Goal: Book appointment/travel/reservation

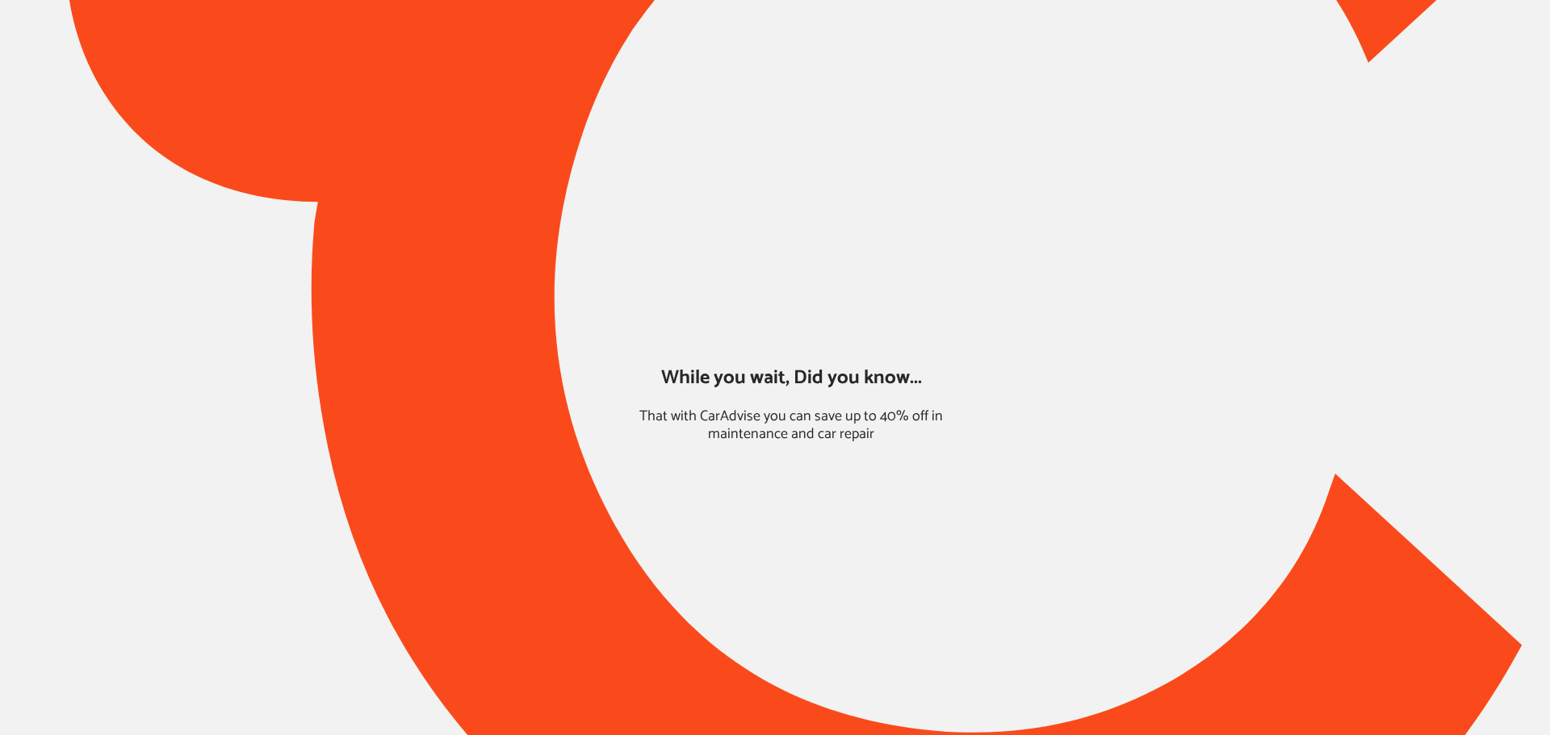
type input "*****"
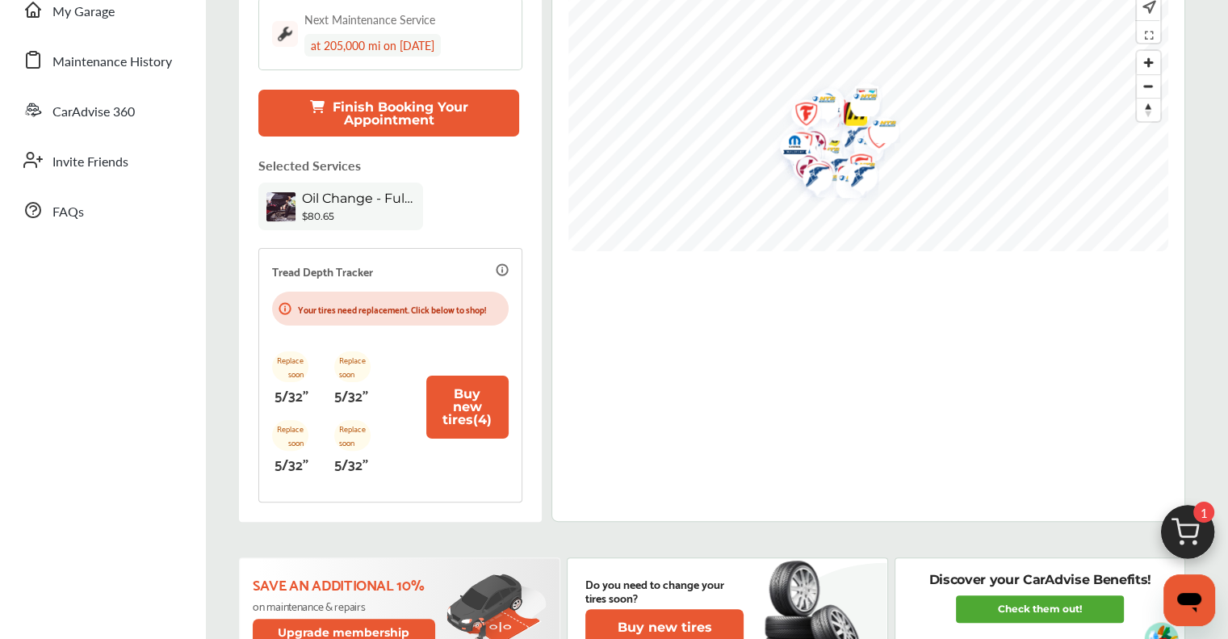
scroll to position [323, 0]
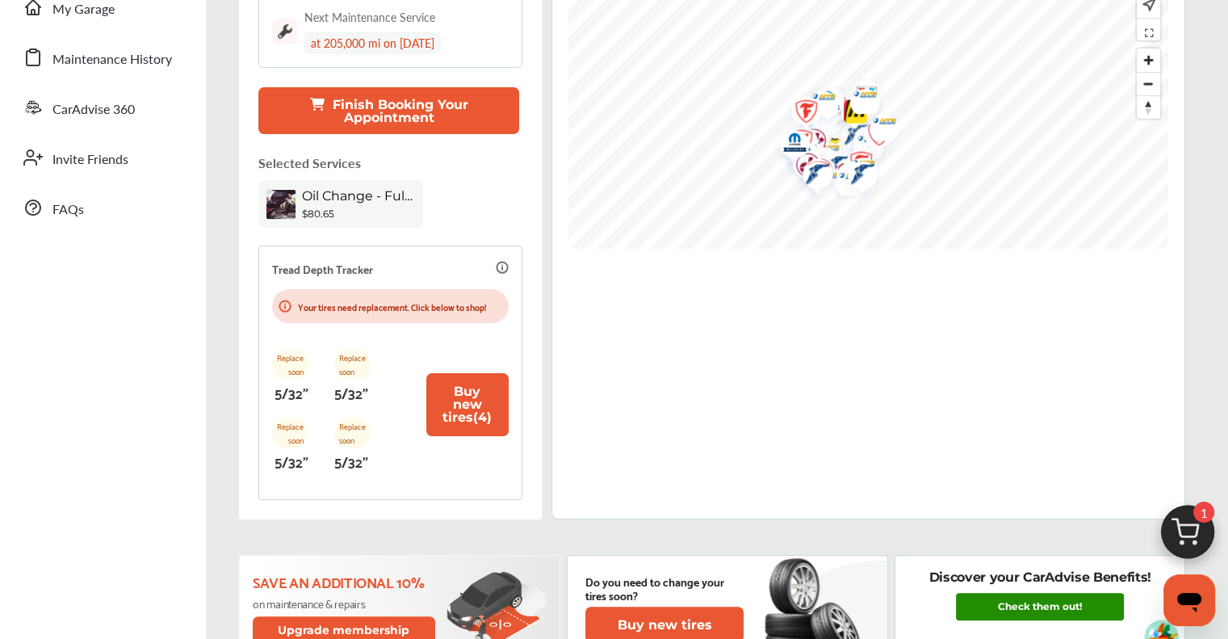
click at [1017, 614] on link "Check them out!" at bounding box center [1040, 606] width 168 height 27
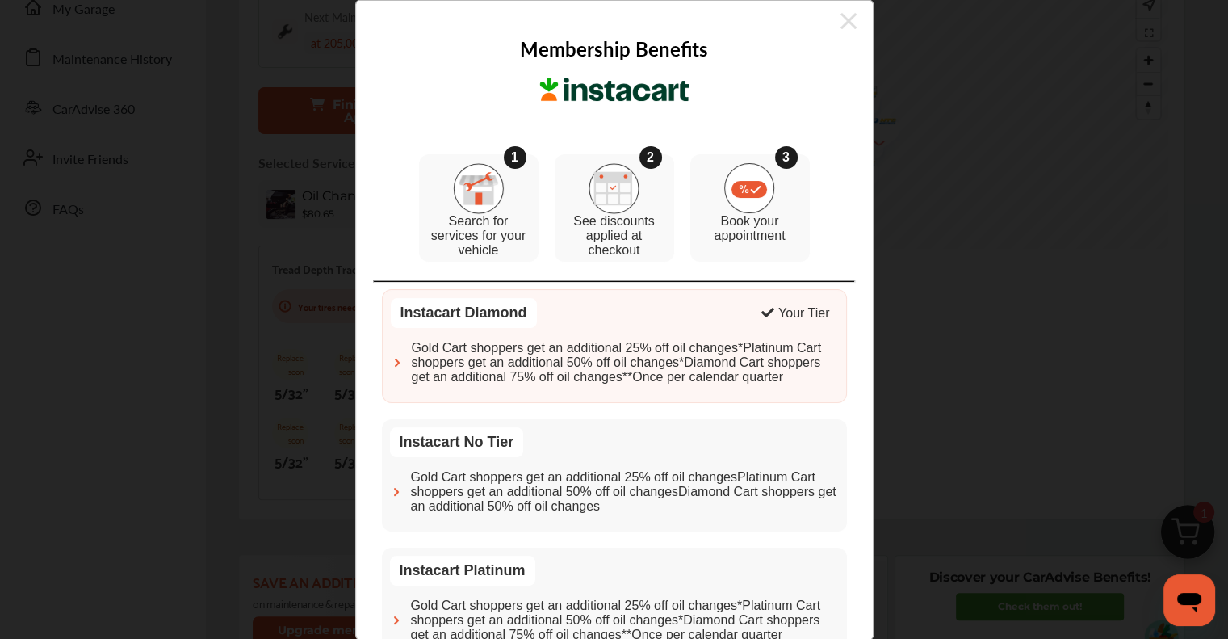
click at [840, 19] on icon at bounding box center [848, 21] width 16 height 26
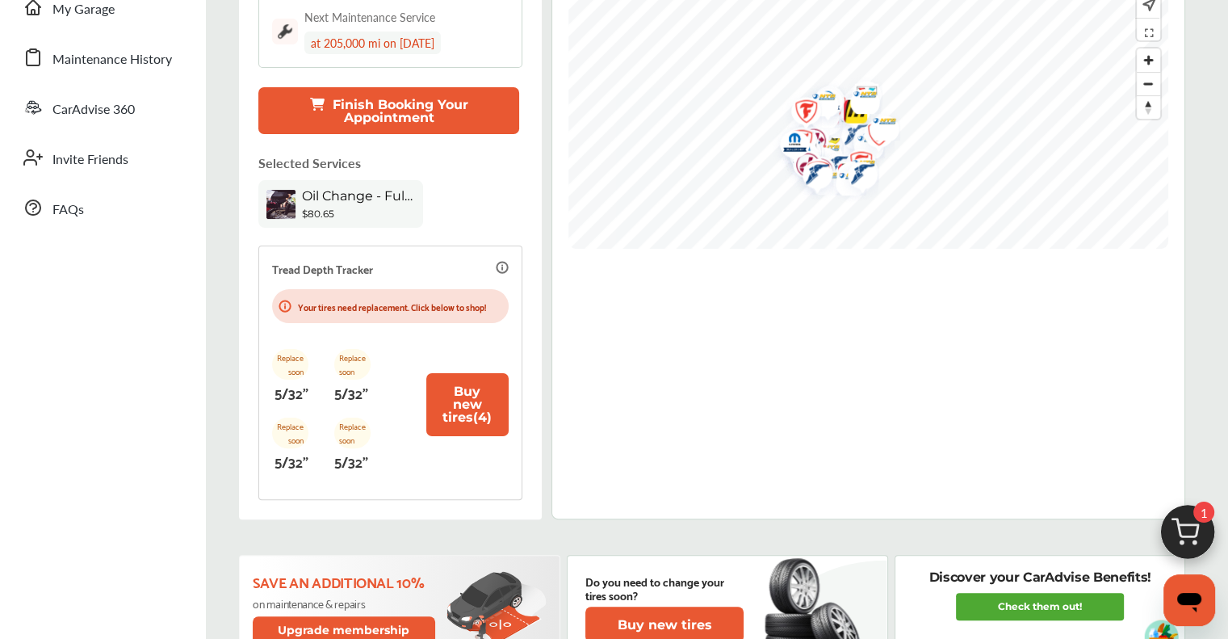
click at [1202, 528] on img at bounding box center [1187, 535] width 77 height 77
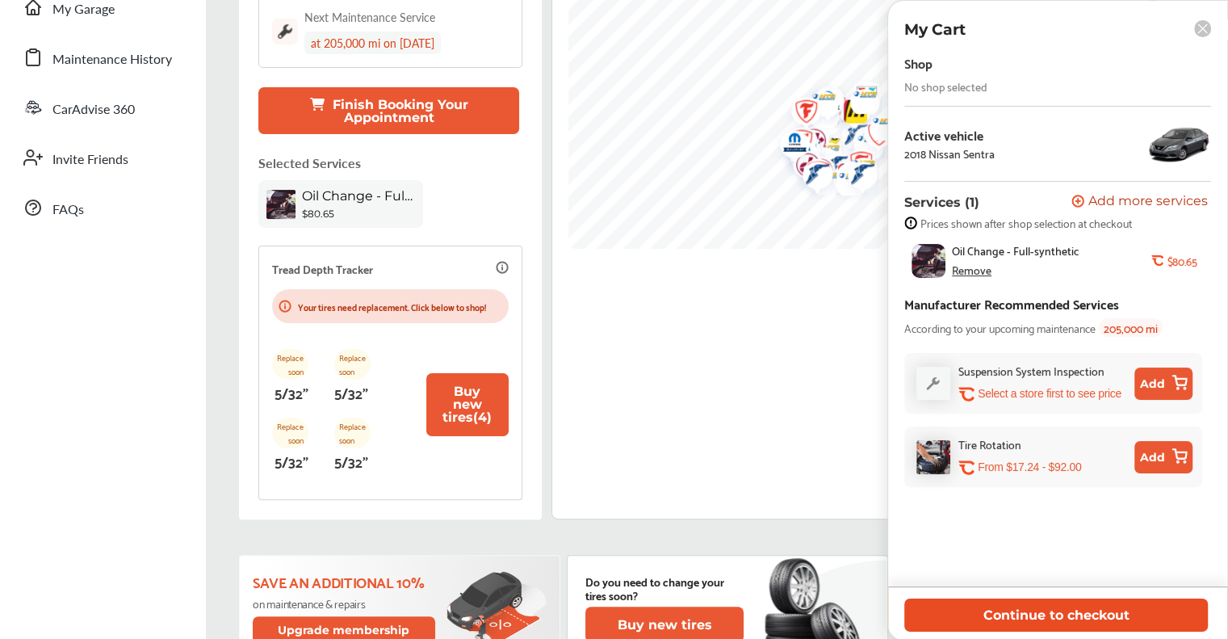
click at [1146, 618] on button "Continue to checkout" at bounding box center [1056, 614] width 304 height 33
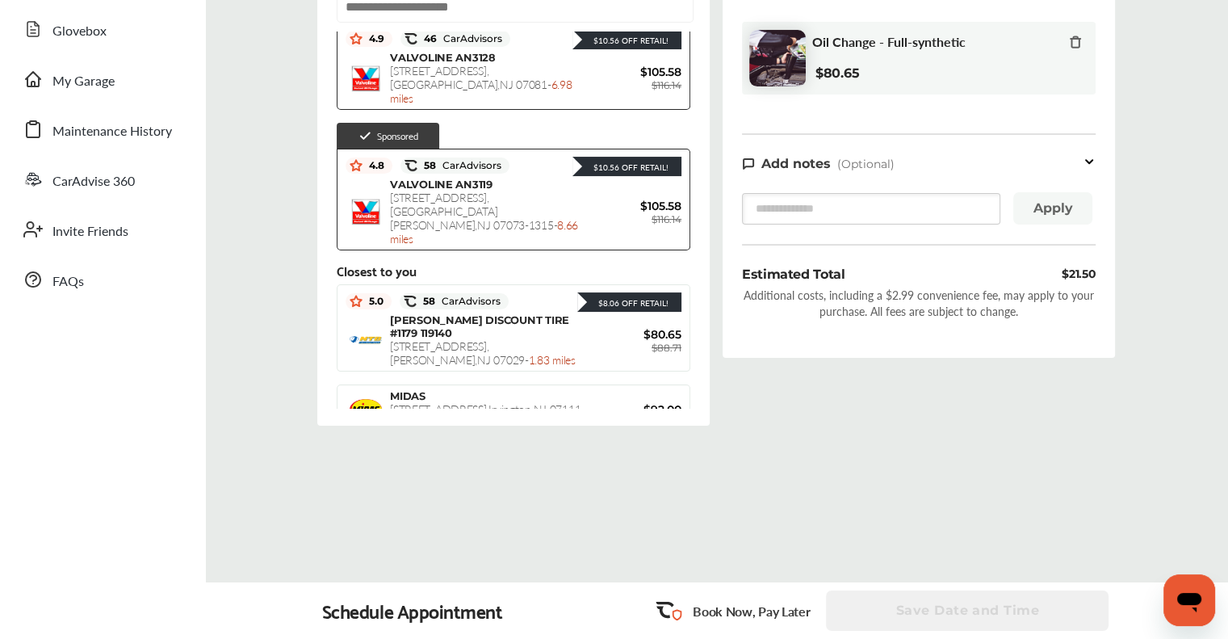
scroll to position [81, 0]
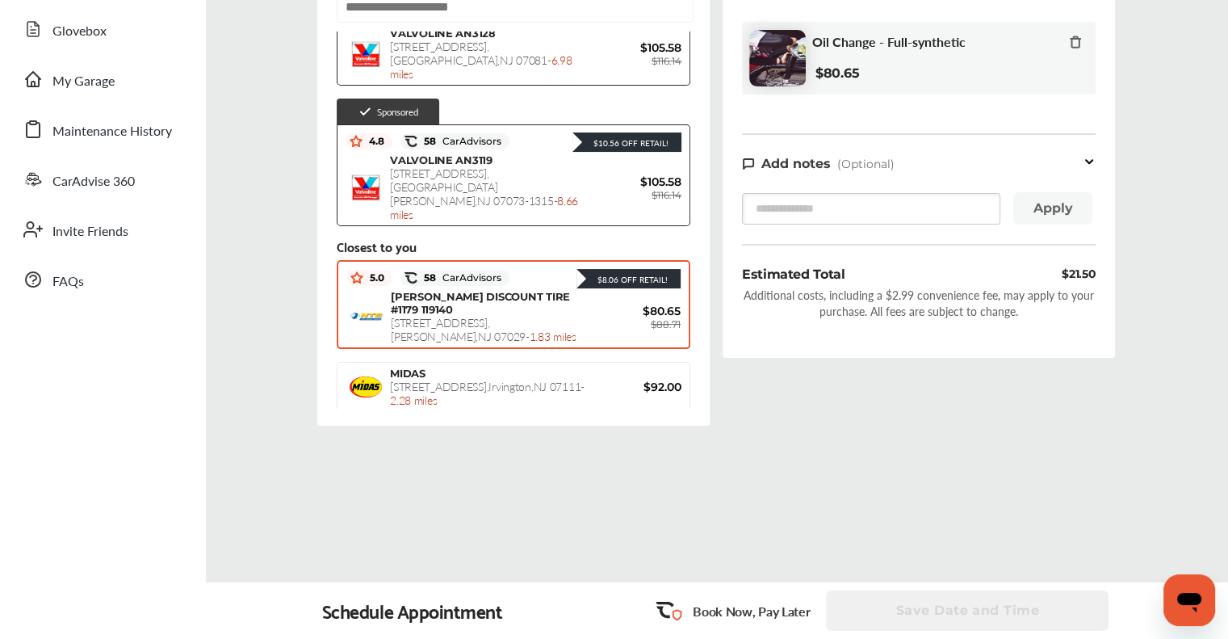
click at [521, 290] on div "[PERSON_NAME] DISCOUNT TIRE #1179 119140 9-[GEOGRAPHIC_DATA][STREET_ADDRESS] - …" at bounding box center [487, 316] width 193 height 53
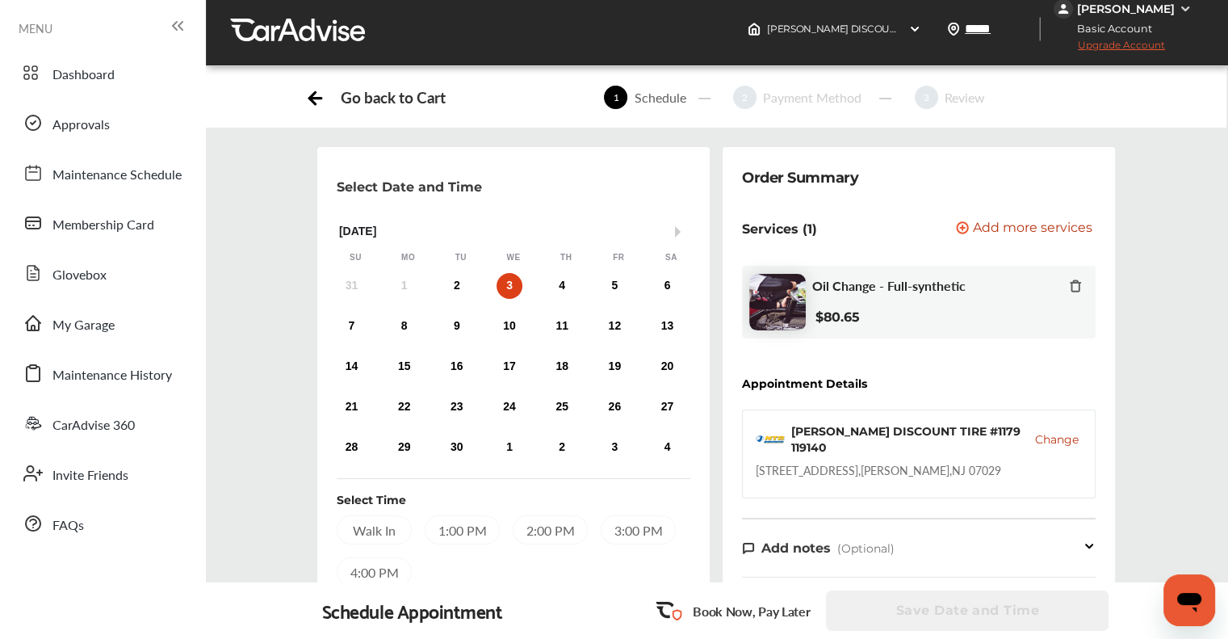
scroll to position [0, 0]
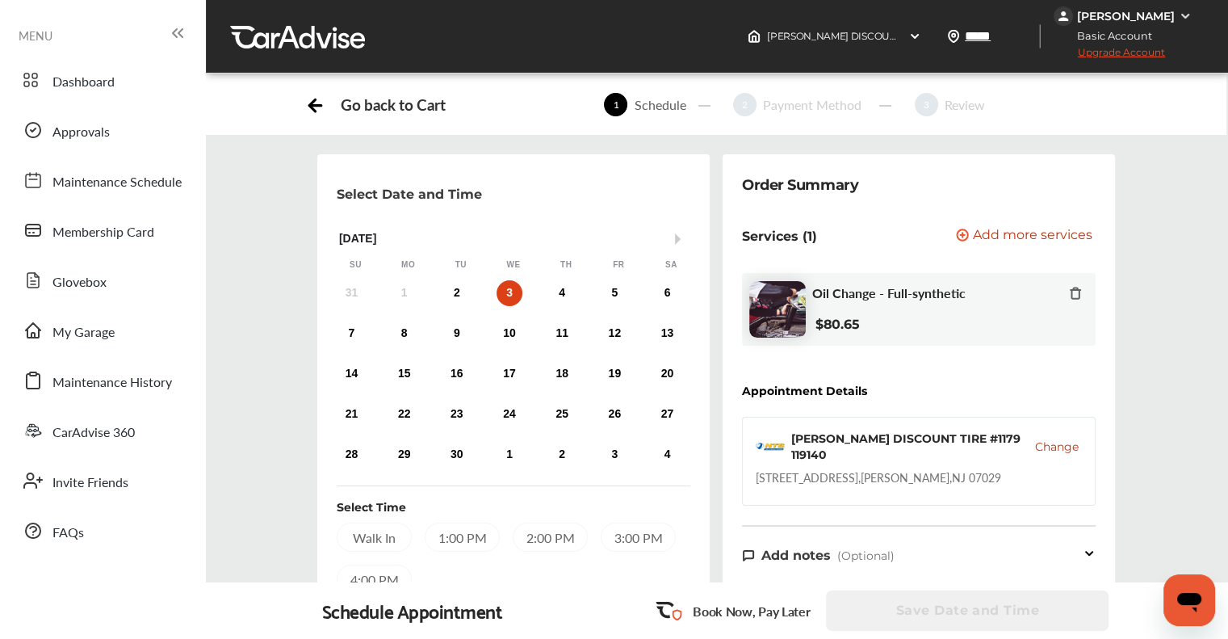
click at [1061, 438] on span "Change" at bounding box center [1057, 446] width 44 height 16
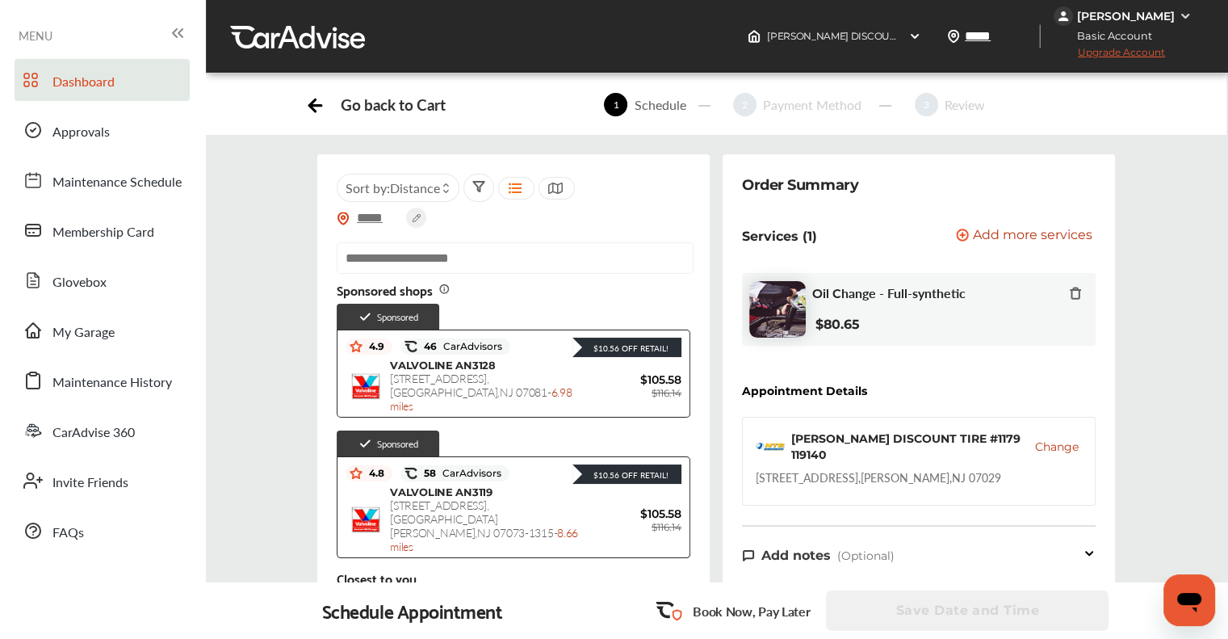
click at [87, 69] on link "Dashboard" at bounding box center [102, 80] width 175 height 42
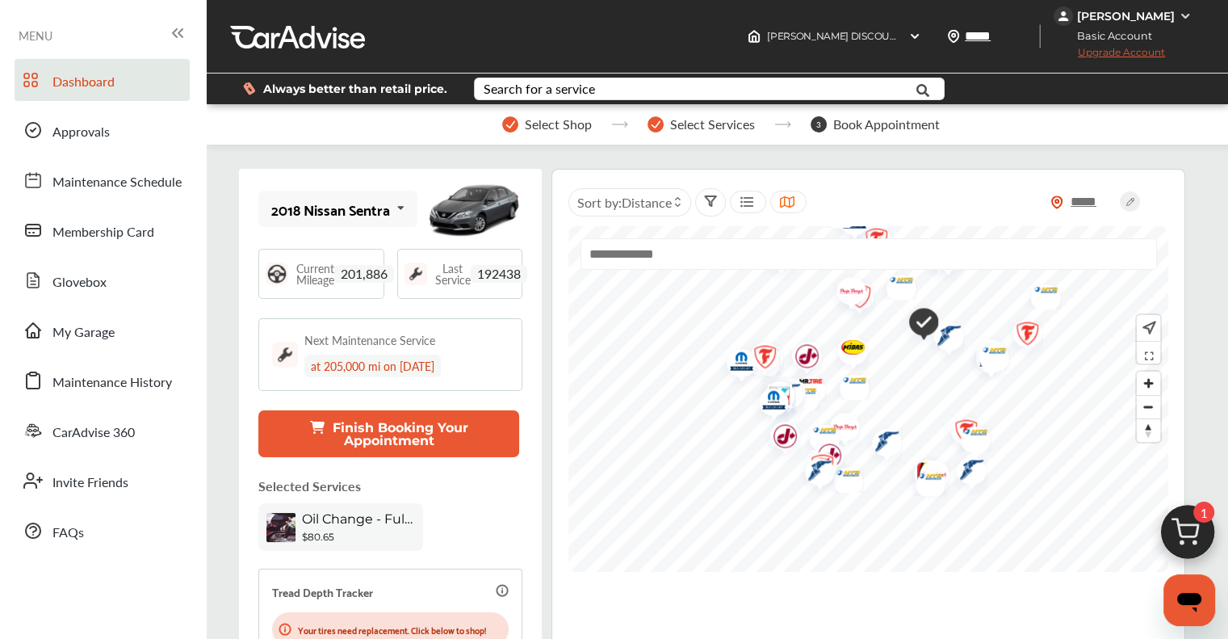
click at [1104, 52] on span "Upgrade Account" at bounding box center [1108, 56] width 111 height 20
